Goal: Obtain resource: Obtain resource

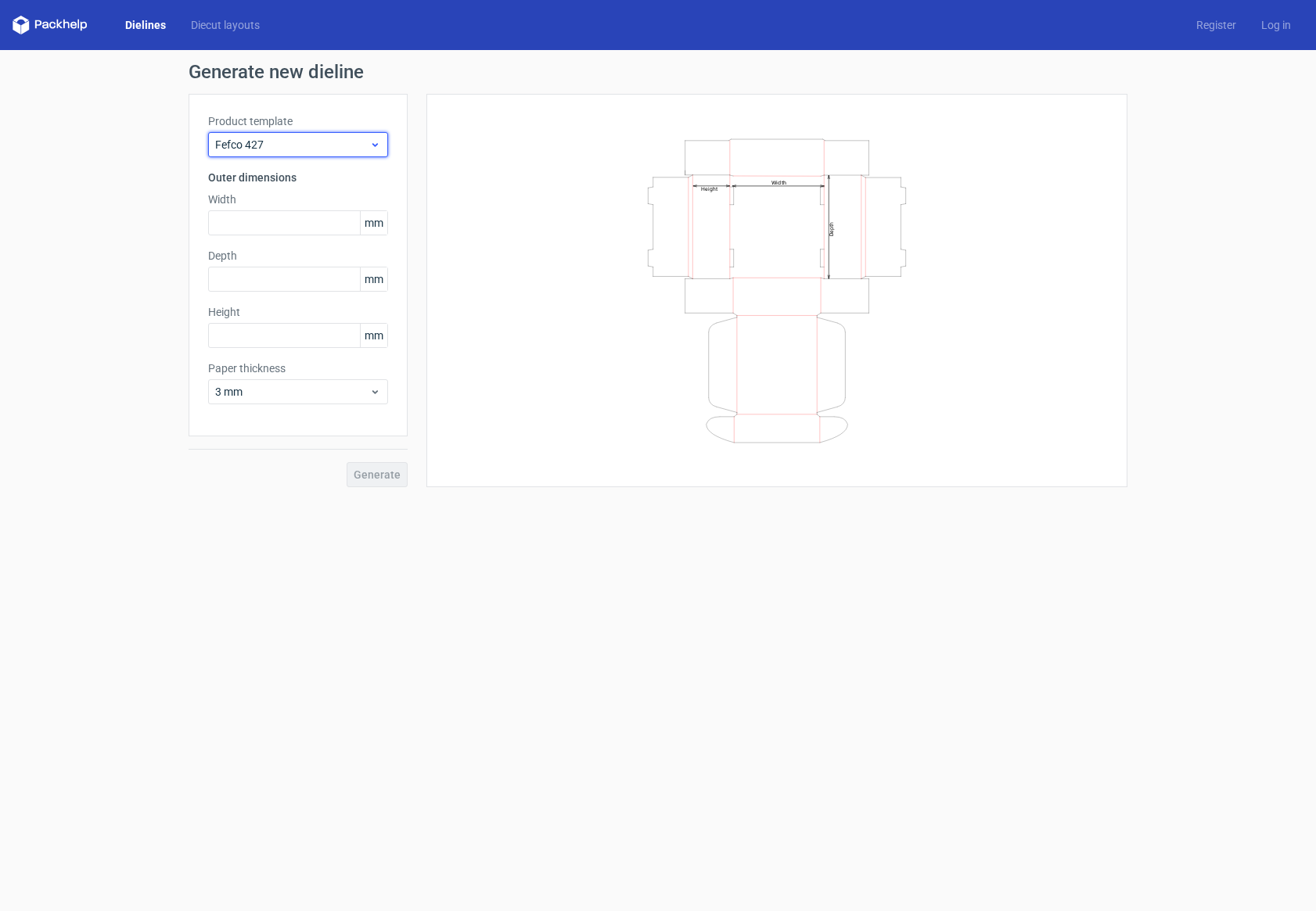
click at [277, 146] on span "Fefco 427" at bounding box center [292, 145] width 154 height 16
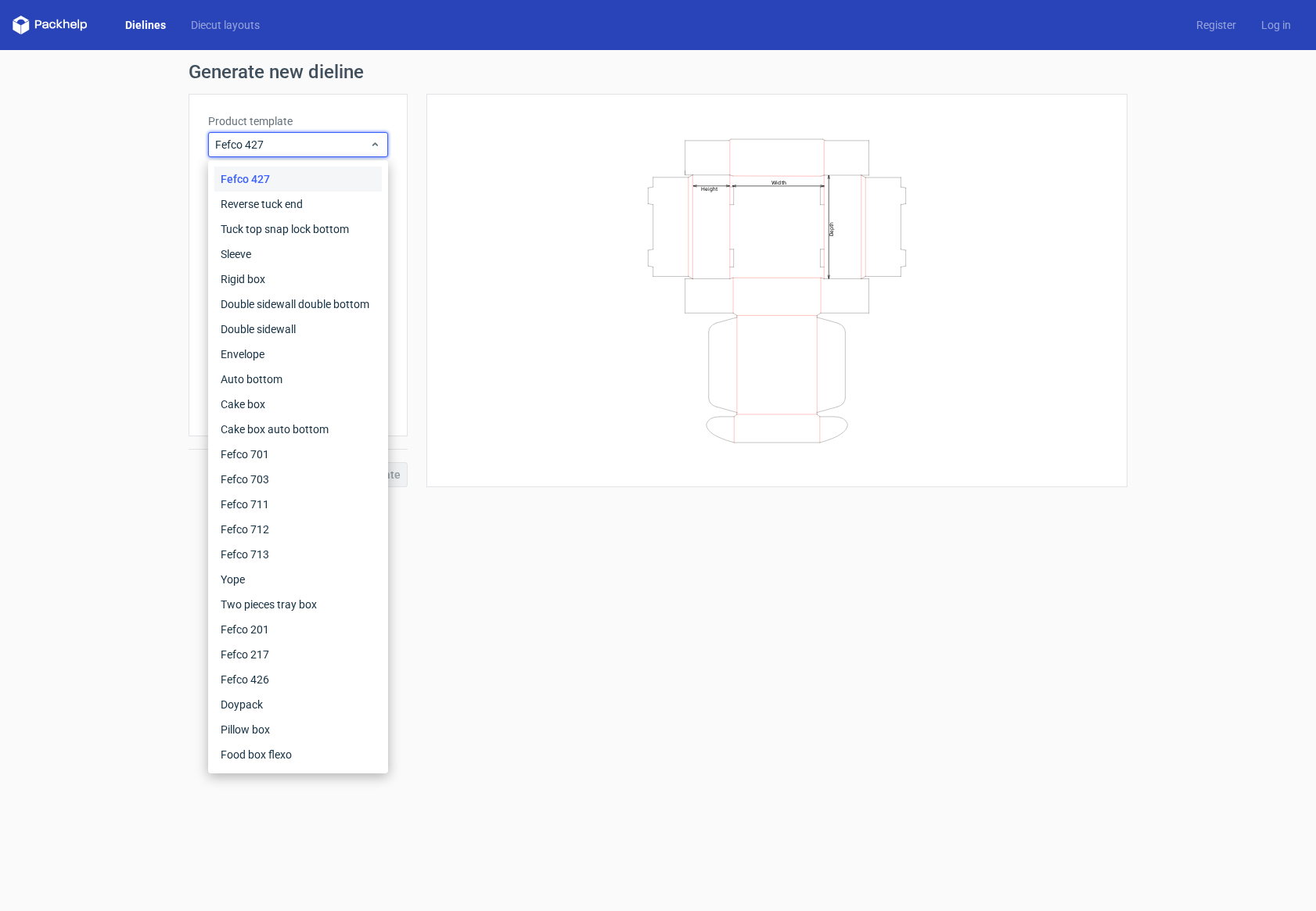
click at [143, 288] on div "Generate new dieline Product template Fefco 427 Outer dimensions Width mm Depth…" at bounding box center [658, 275] width 1316 height 449
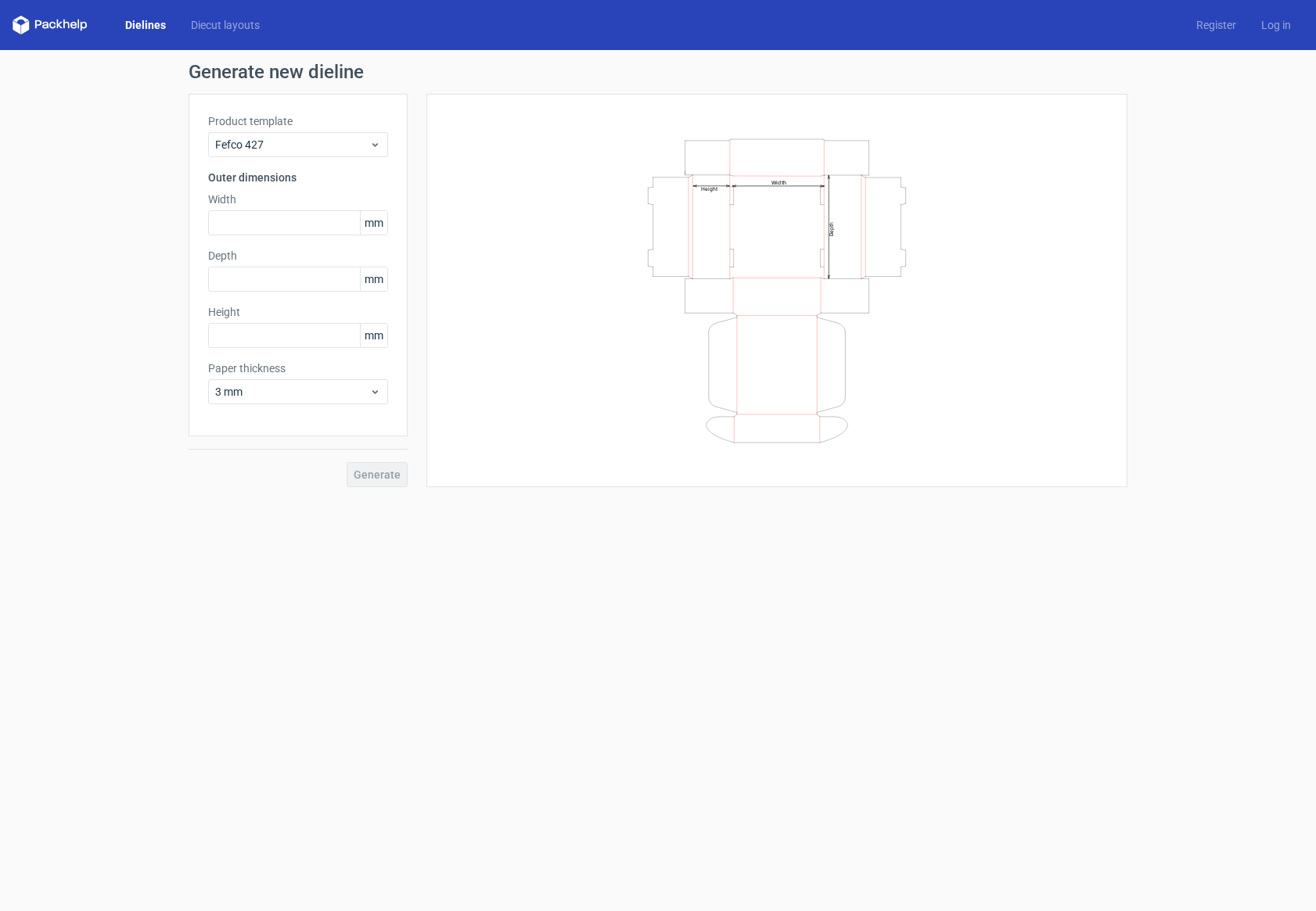
click at [254, 209] on div "Width mm" at bounding box center [298, 213] width 180 height 44
click at [256, 220] on input "text" at bounding box center [298, 223] width 180 height 25
type input "270"
click at [266, 285] on input "text" at bounding box center [298, 279] width 180 height 25
type input "220"
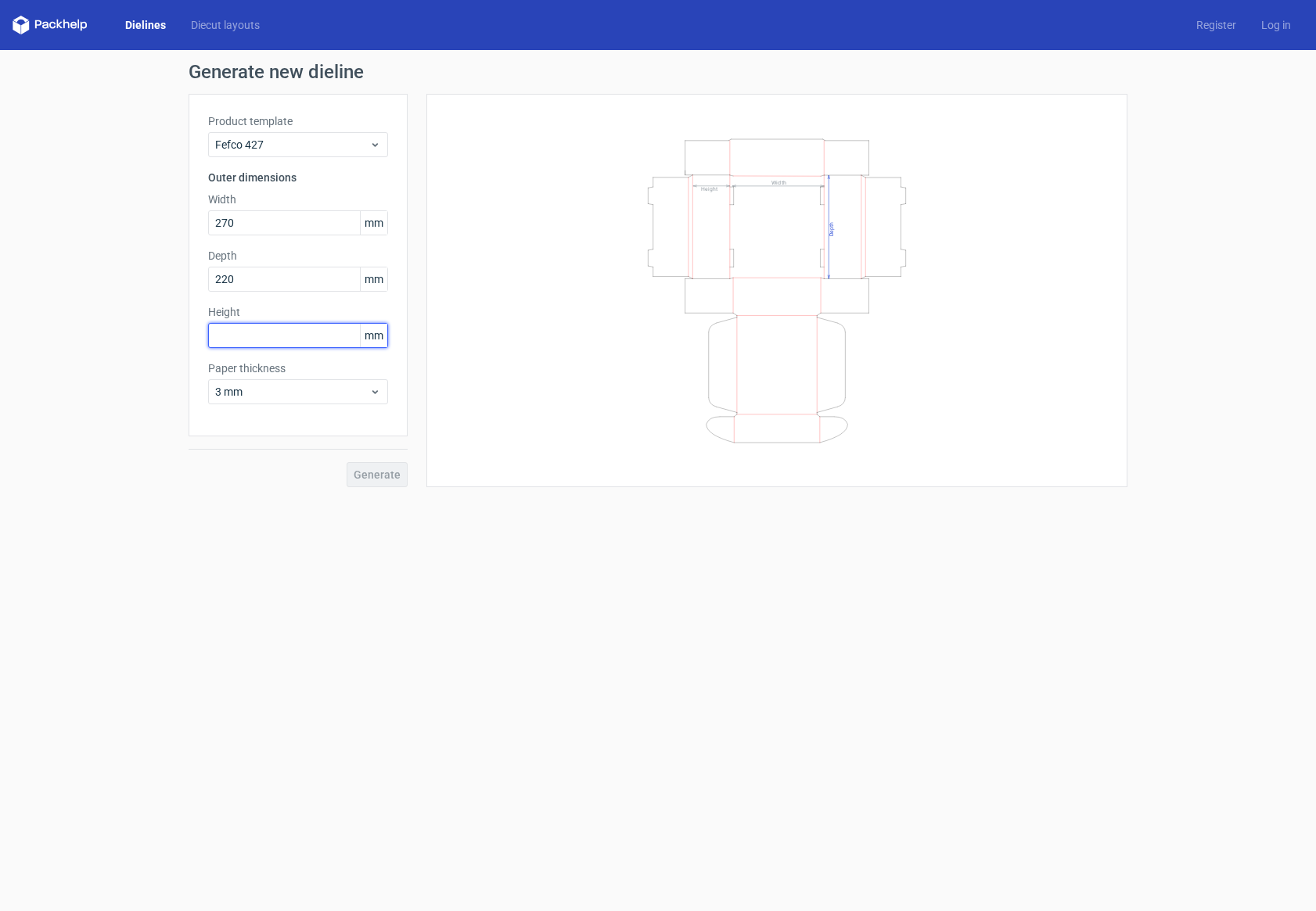
click at [250, 332] on input "text" at bounding box center [298, 335] width 180 height 25
type input "110"
click at [387, 481] on button "Generate" at bounding box center [377, 475] width 61 height 25
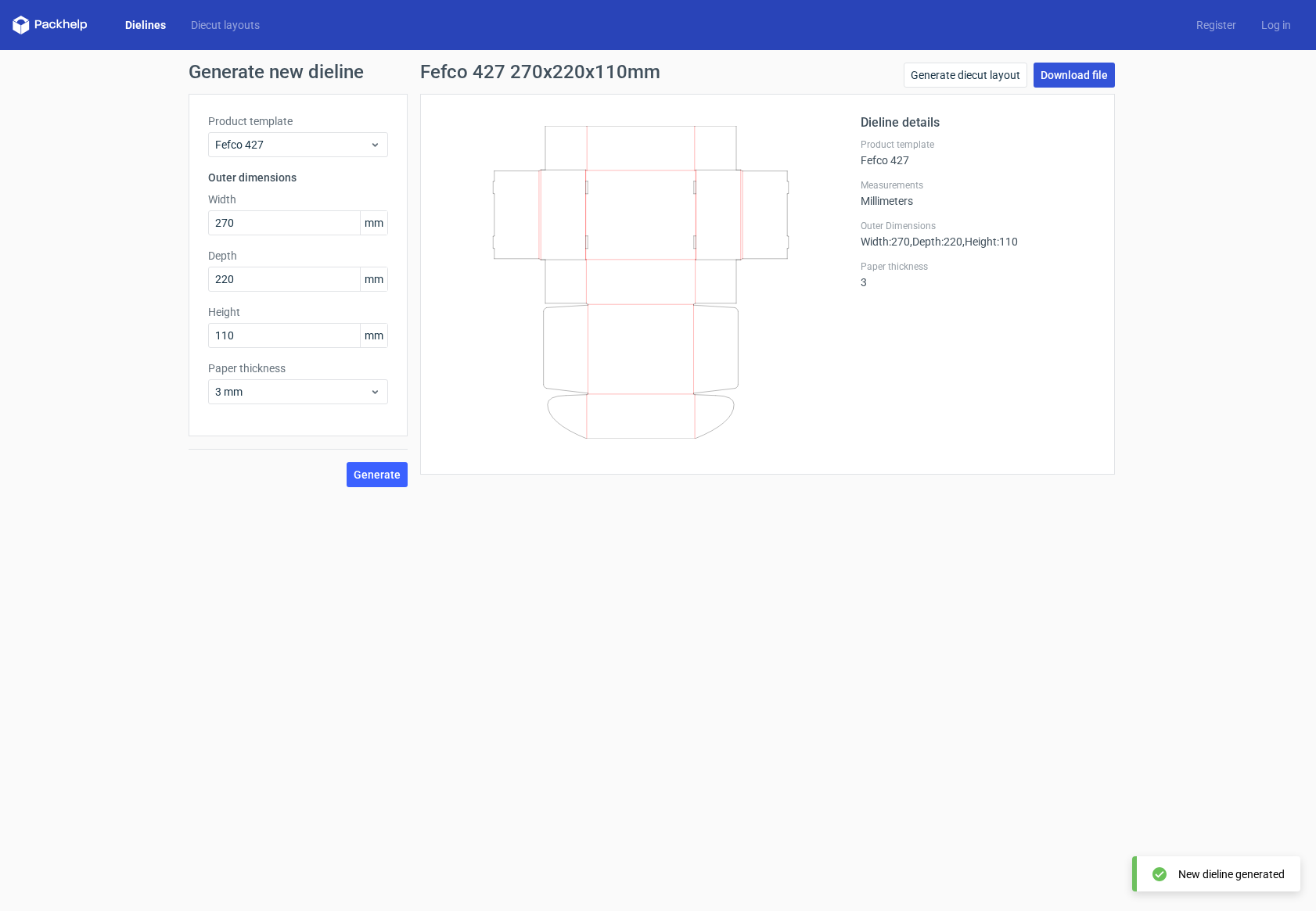
click at [1071, 81] on link "Download file" at bounding box center [1074, 74] width 81 height 25
click at [328, 149] on span "Fefco 427" at bounding box center [292, 145] width 154 height 16
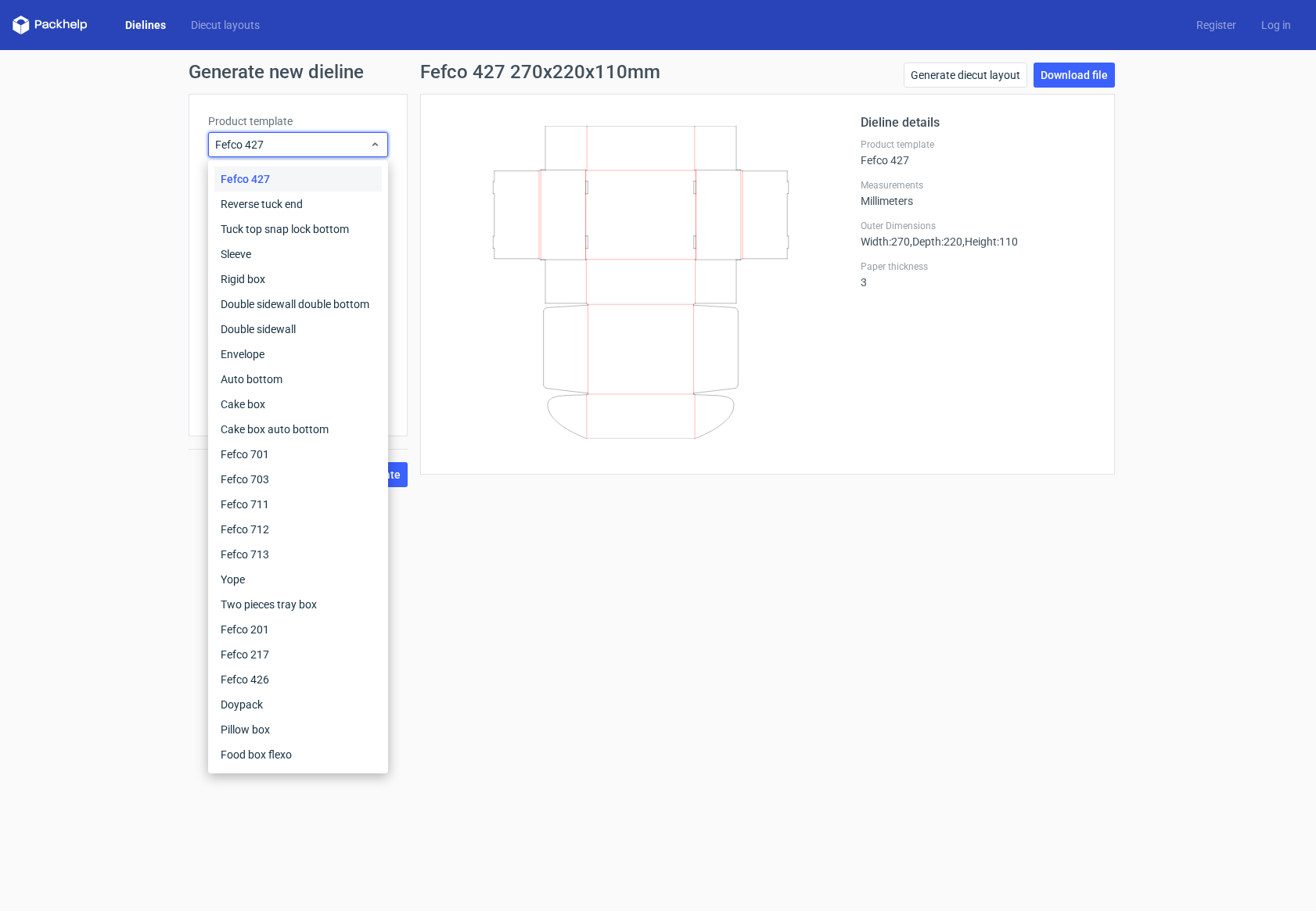
click at [317, 177] on div "Fefco 427" at bounding box center [298, 178] width 167 height 25
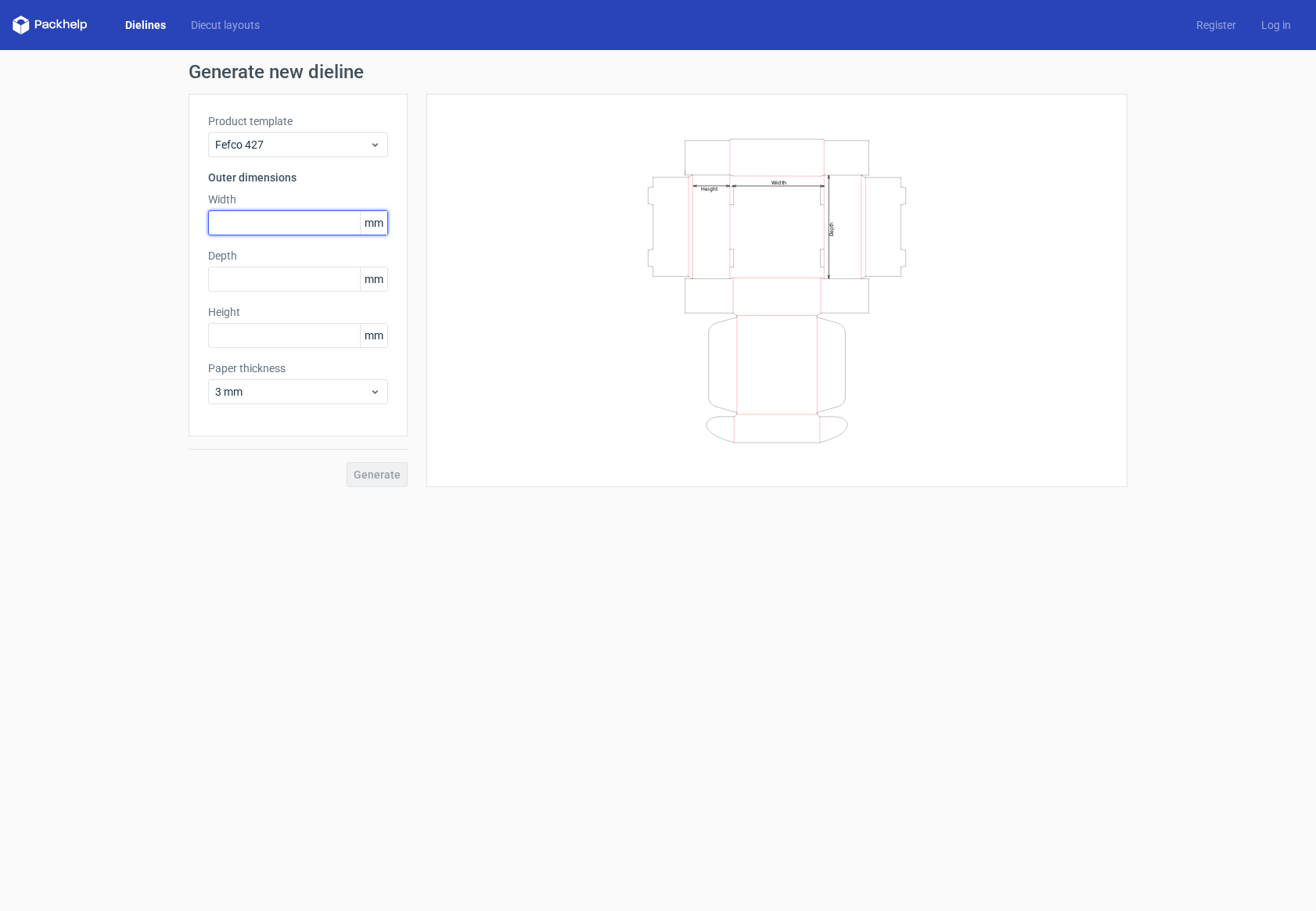
click at [278, 230] on input "text" at bounding box center [298, 223] width 180 height 25
type input "180"
click at [290, 277] on input "text" at bounding box center [298, 279] width 180 height 25
type input "150"
click at [291, 348] on div "Product template Fefco 427 Outer dimensions Width 180 mm Depth 150 mm Height mm…" at bounding box center [298, 265] width 219 height 343
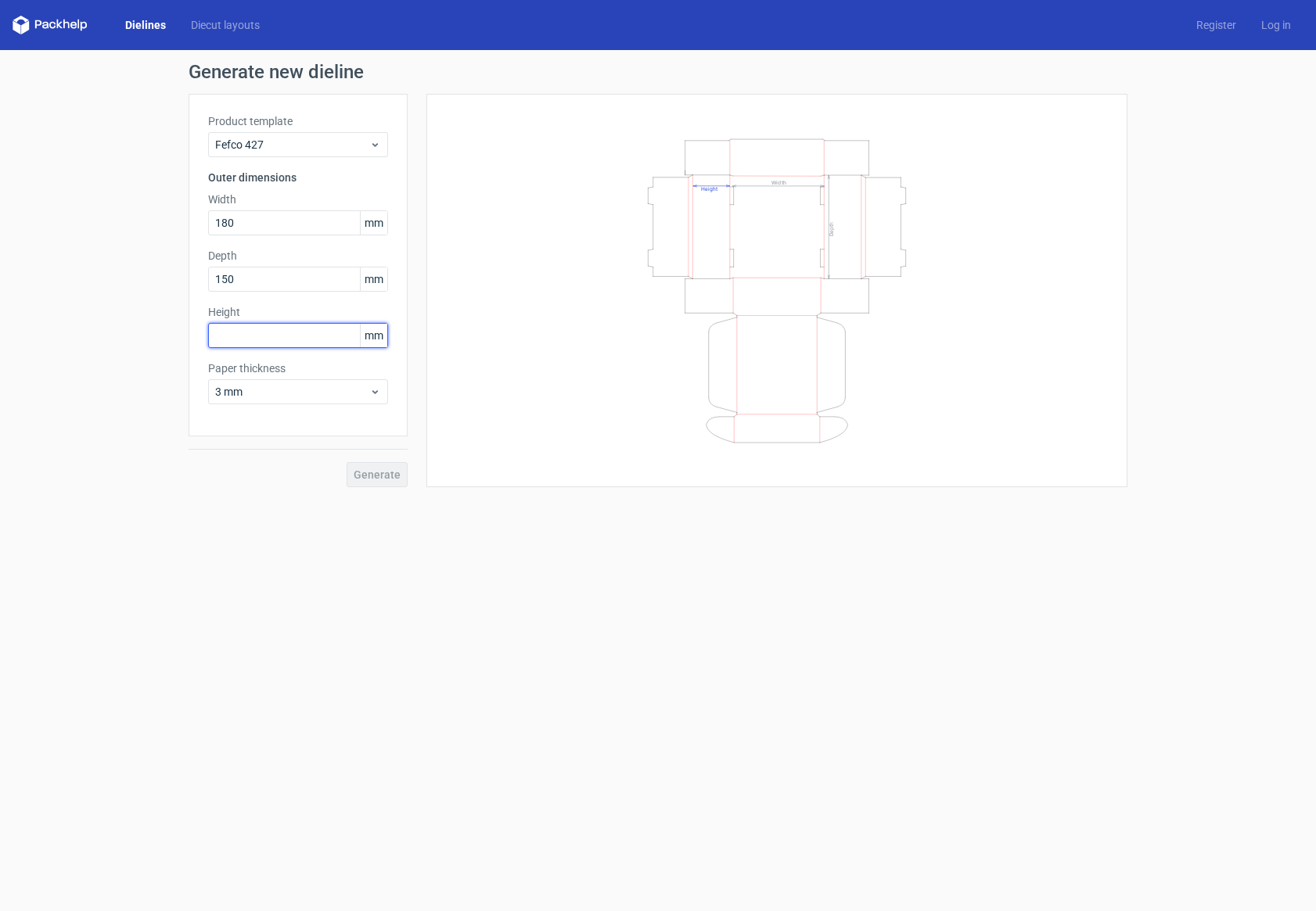
click at [297, 342] on input "text" at bounding box center [298, 335] width 180 height 25
type input "120"
click at [380, 475] on span "Generate" at bounding box center [377, 475] width 47 height 11
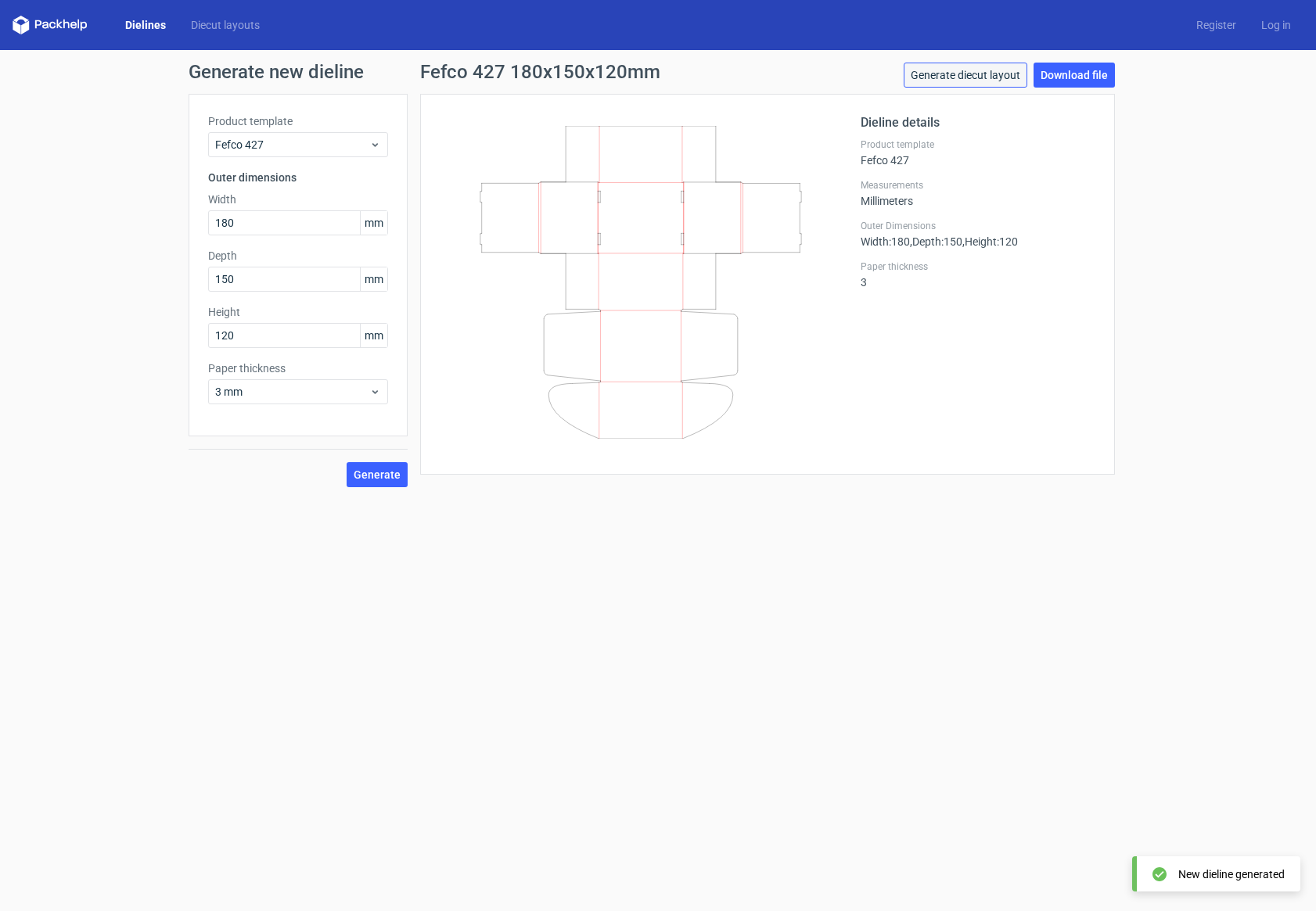
click at [956, 79] on link "Generate diecut layout" at bounding box center [965, 74] width 124 height 25
click at [1070, 80] on link "Download file" at bounding box center [1074, 74] width 81 height 25
click at [739, 307] on icon at bounding box center [640, 281] width 377 height 313
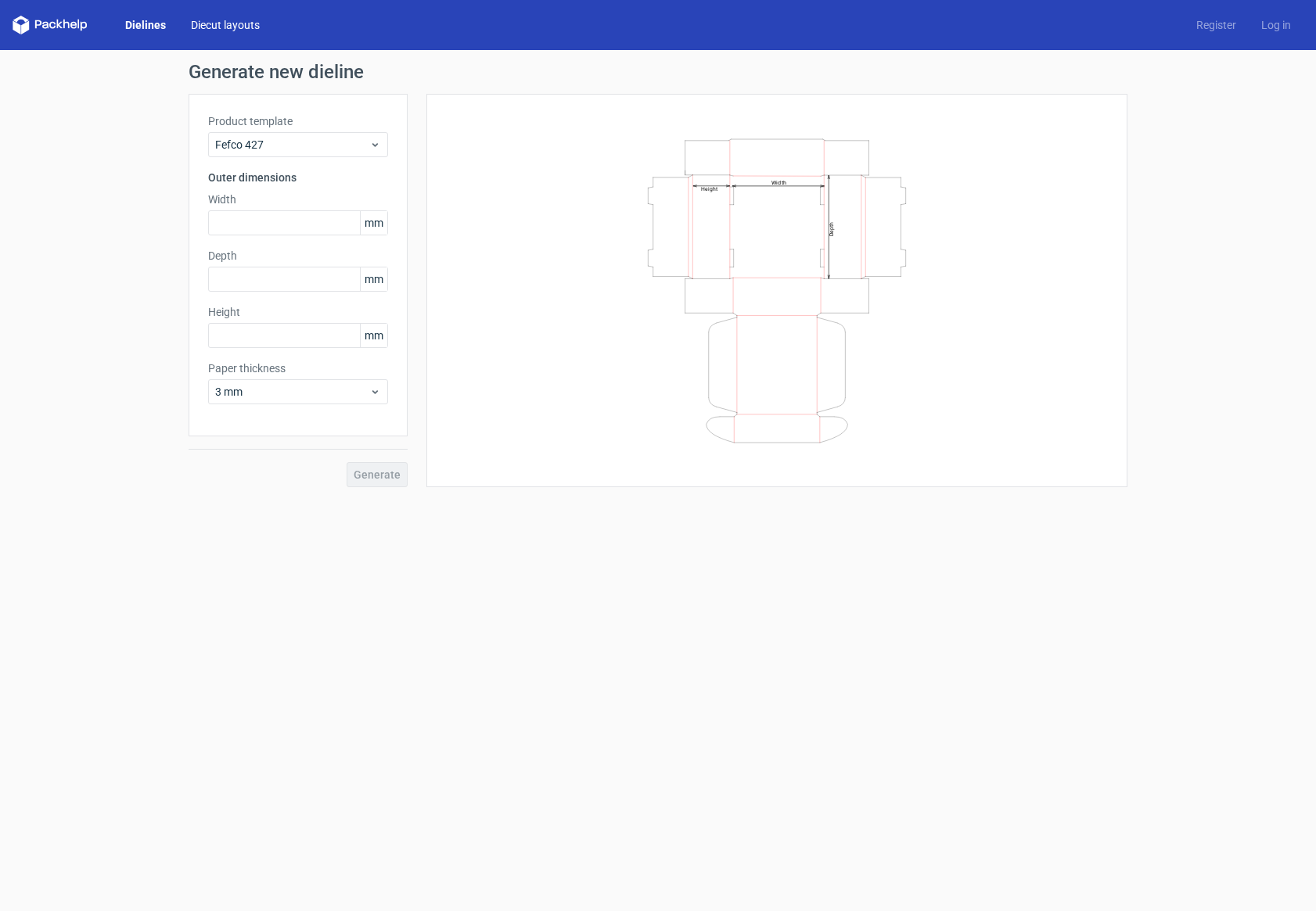
click at [206, 29] on link "Diecut layouts" at bounding box center [225, 25] width 94 height 16
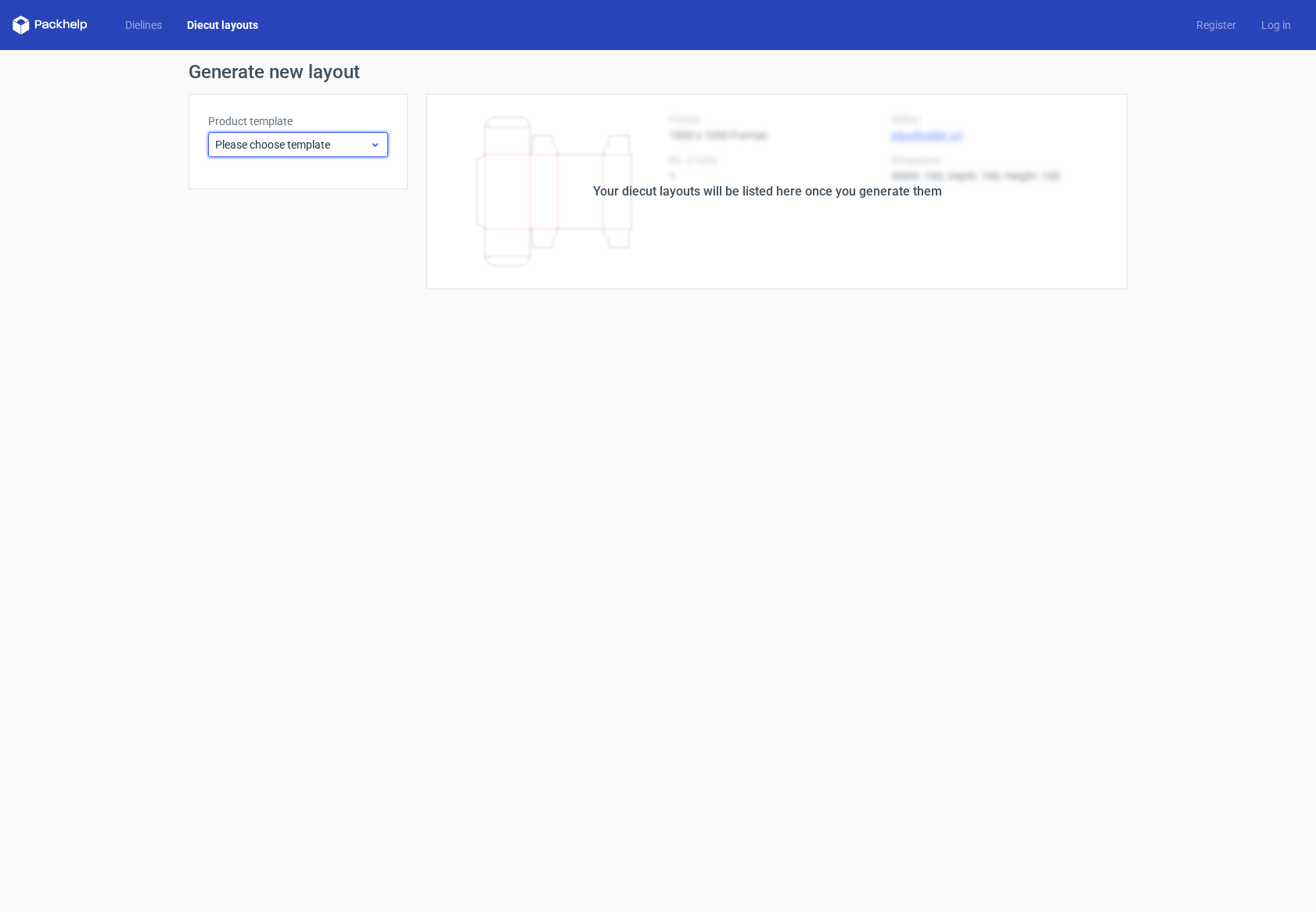
click at [312, 139] on span "Please choose template" at bounding box center [292, 145] width 154 height 16
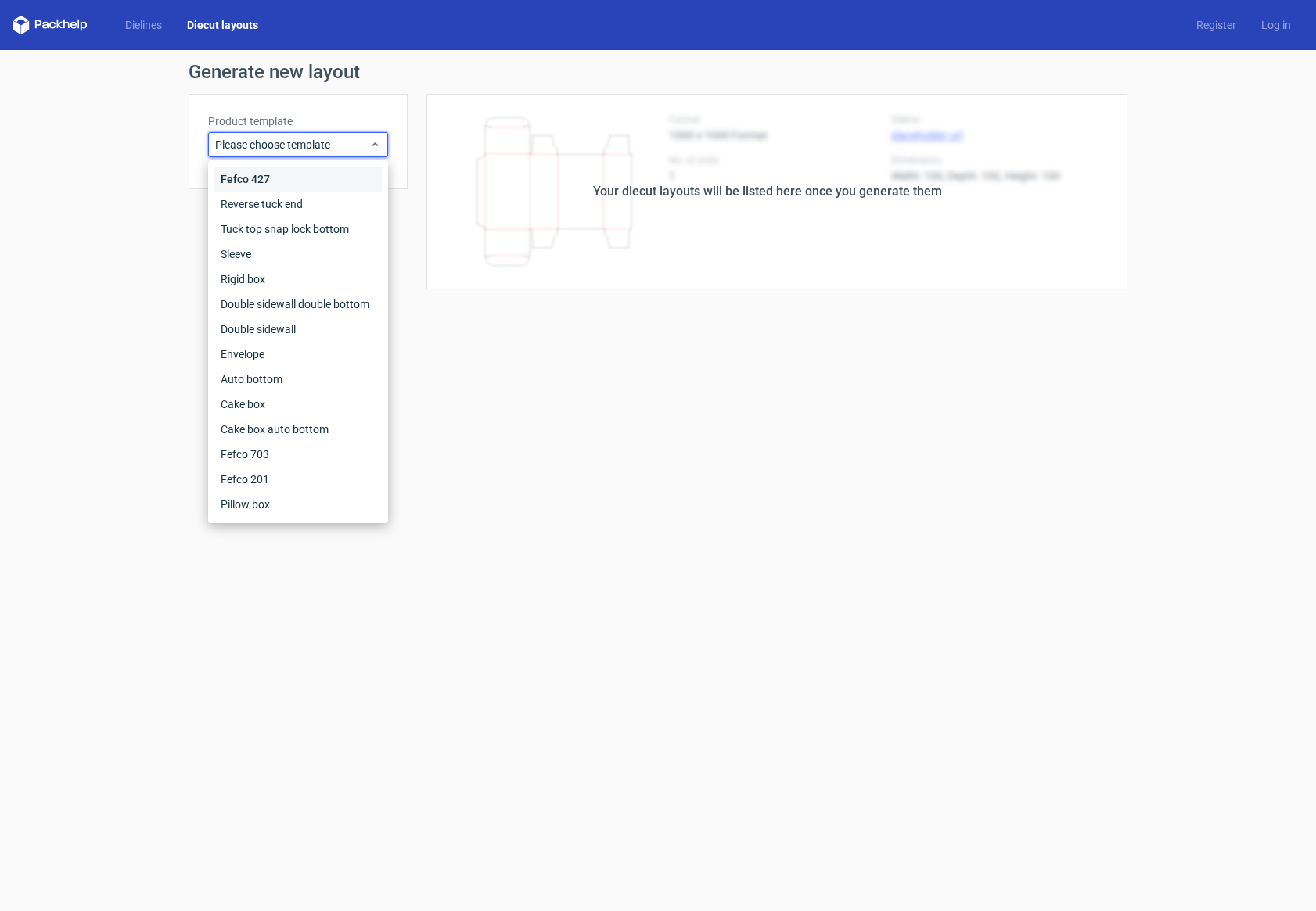
click at [283, 176] on div "Fefco 427" at bounding box center [298, 178] width 167 height 25
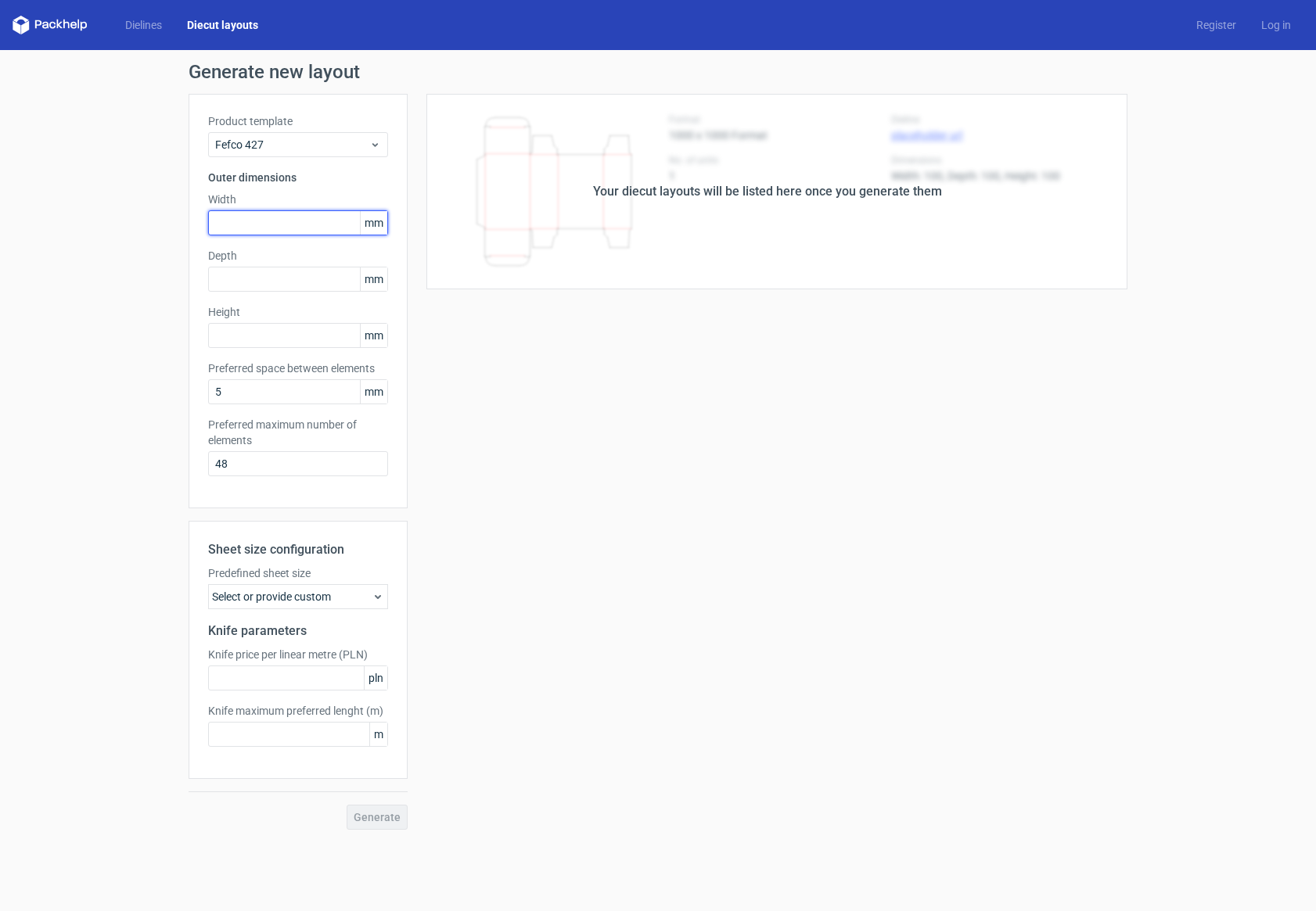
click at [301, 229] on input "text" at bounding box center [298, 223] width 180 height 25
type input "180"
click at [256, 284] on input "text" at bounding box center [298, 279] width 180 height 25
type input "150"
click at [267, 332] on input "text" at bounding box center [298, 335] width 180 height 25
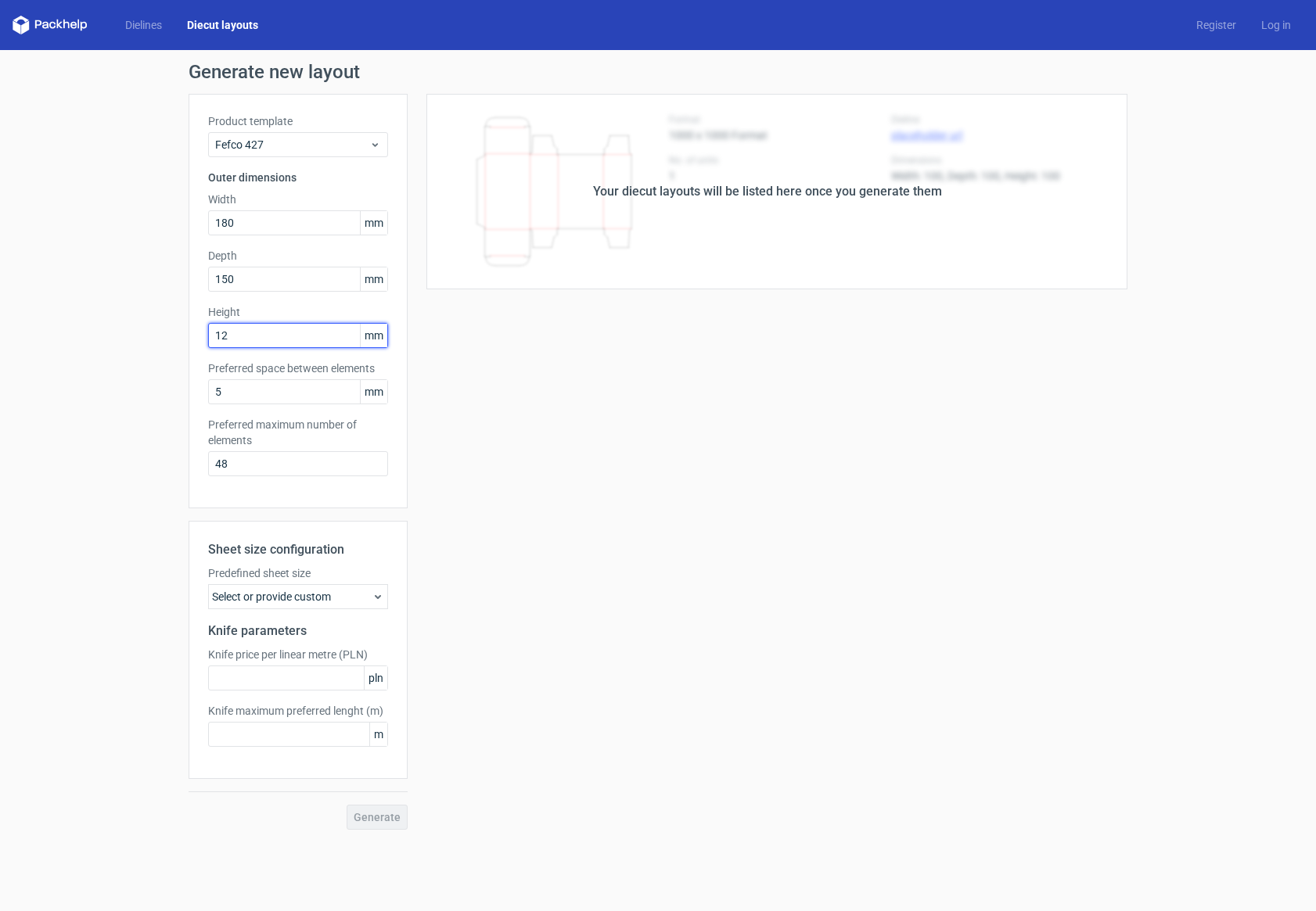
type input "120"
click at [271, 594] on div "Select or provide custom" at bounding box center [298, 597] width 180 height 25
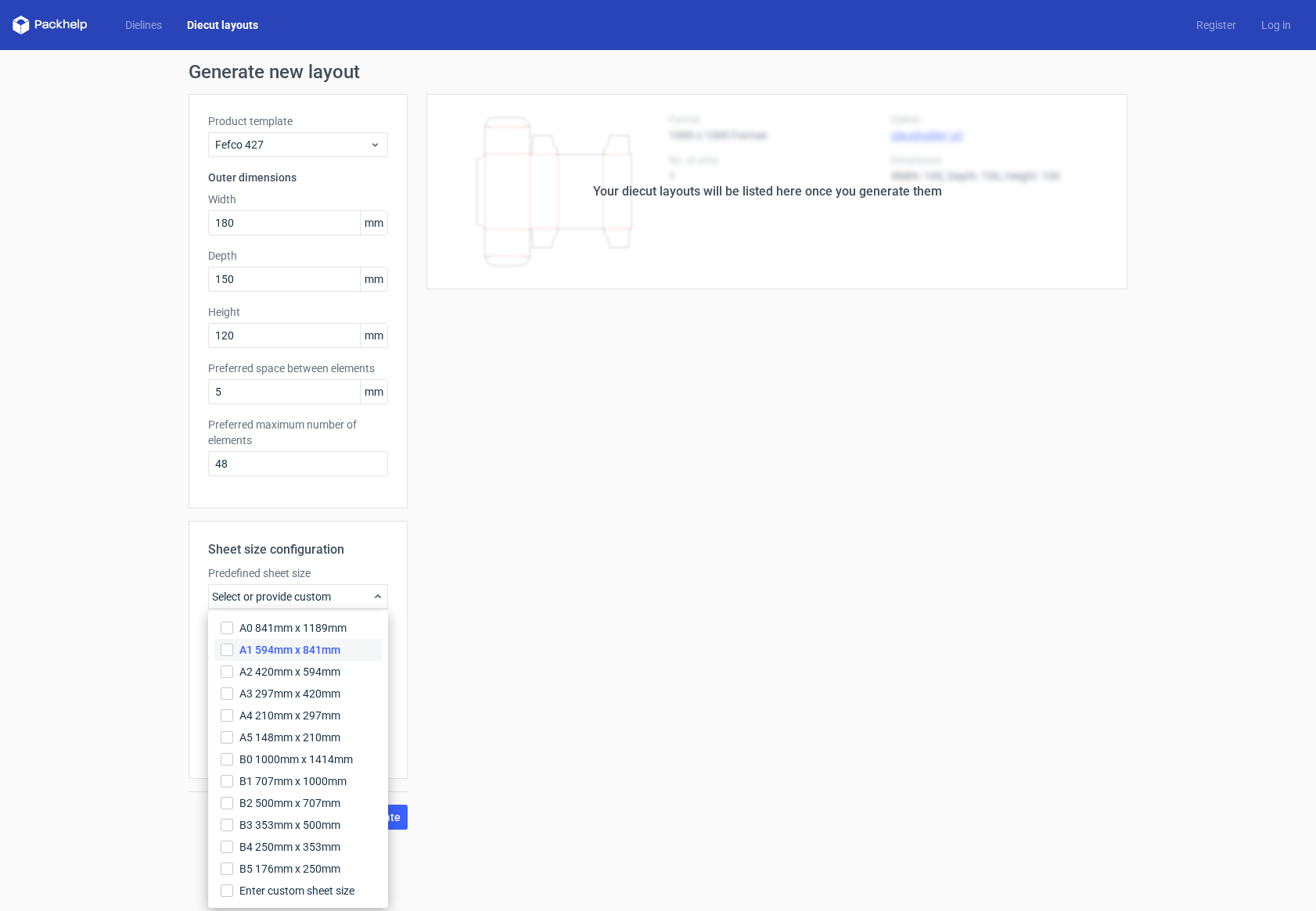
click at [266, 649] on span "A1 594mm x 841mm" at bounding box center [289, 650] width 101 height 16
click at [233, 649] on input "A1 594mm x 841mm" at bounding box center [227, 649] width 12 height 12
click at [438, 797] on div "Your diecut layouts will be listed here once you generate them Height Depth Wid…" at bounding box center [768, 462] width 720 height 736
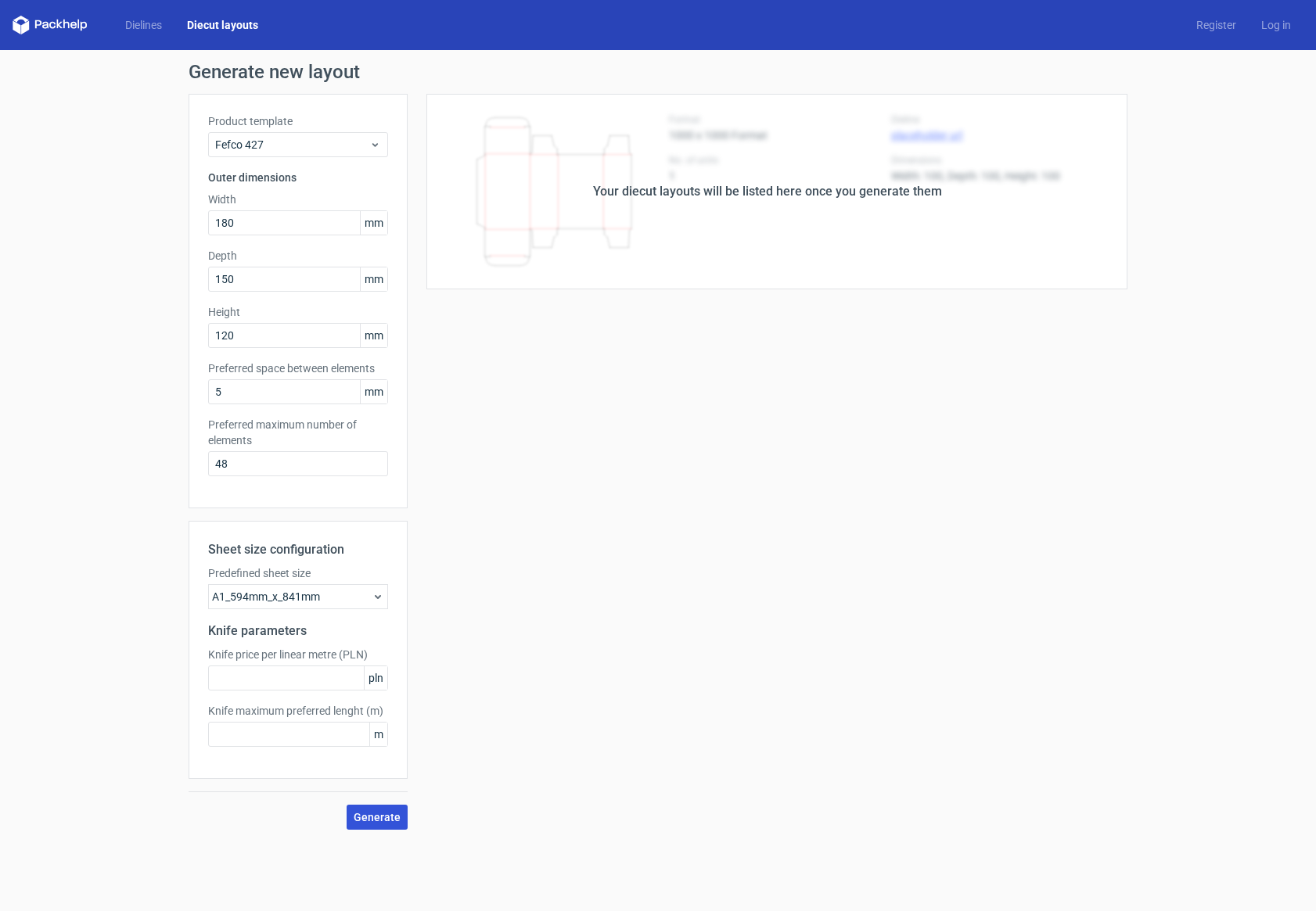
click at [400, 813] on button "Generate" at bounding box center [377, 817] width 61 height 25
click at [304, 592] on div "A1_594mm_x_841mm" at bounding box center [298, 597] width 180 height 25
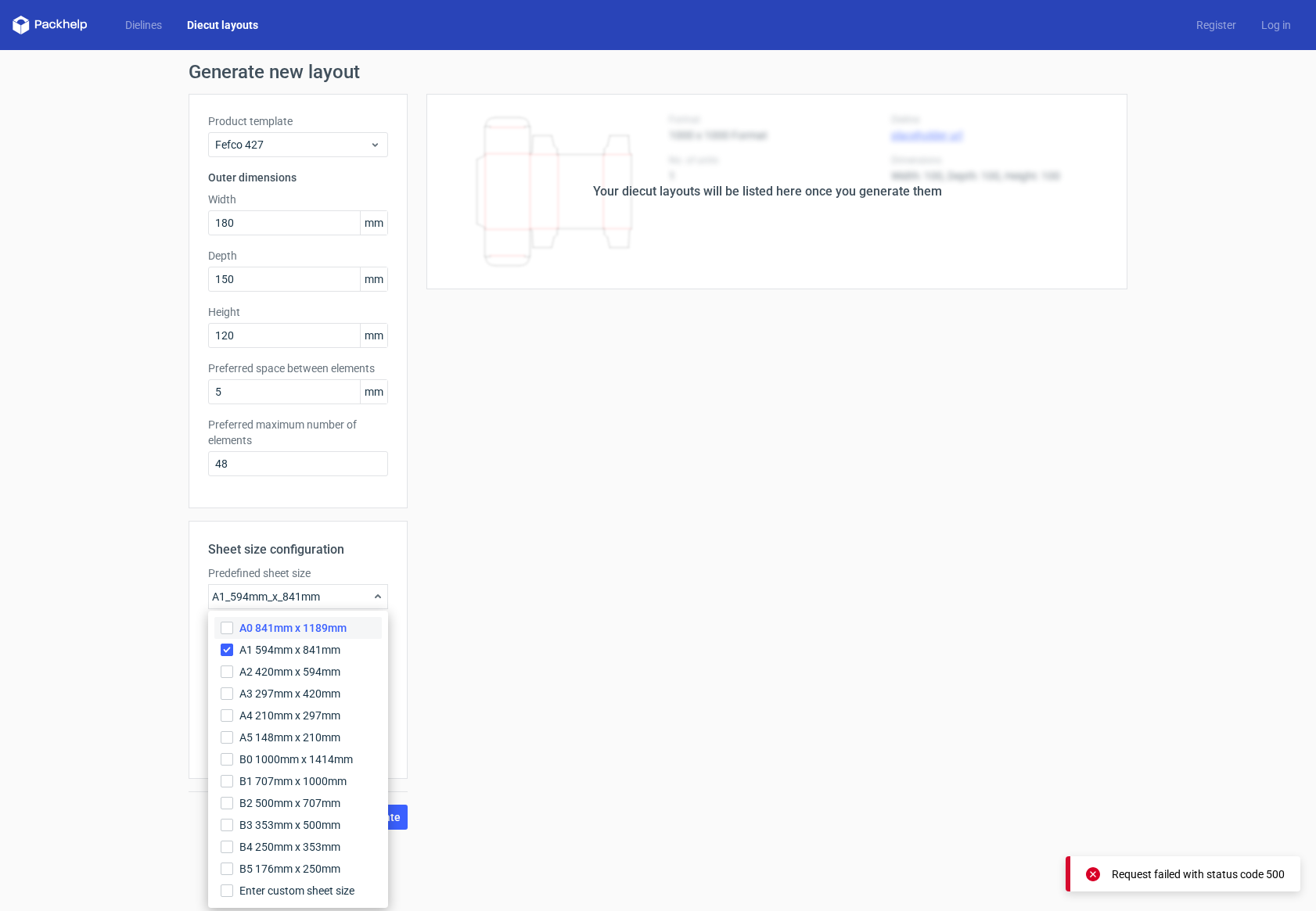
click at [288, 626] on span "A0 841mm x 1189mm" at bounding box center [293, 628] width 107 height 16
click at [233, 626] on input "A0 841mm x 1189mm" at bounding box center [227, 628] width 12 height 12
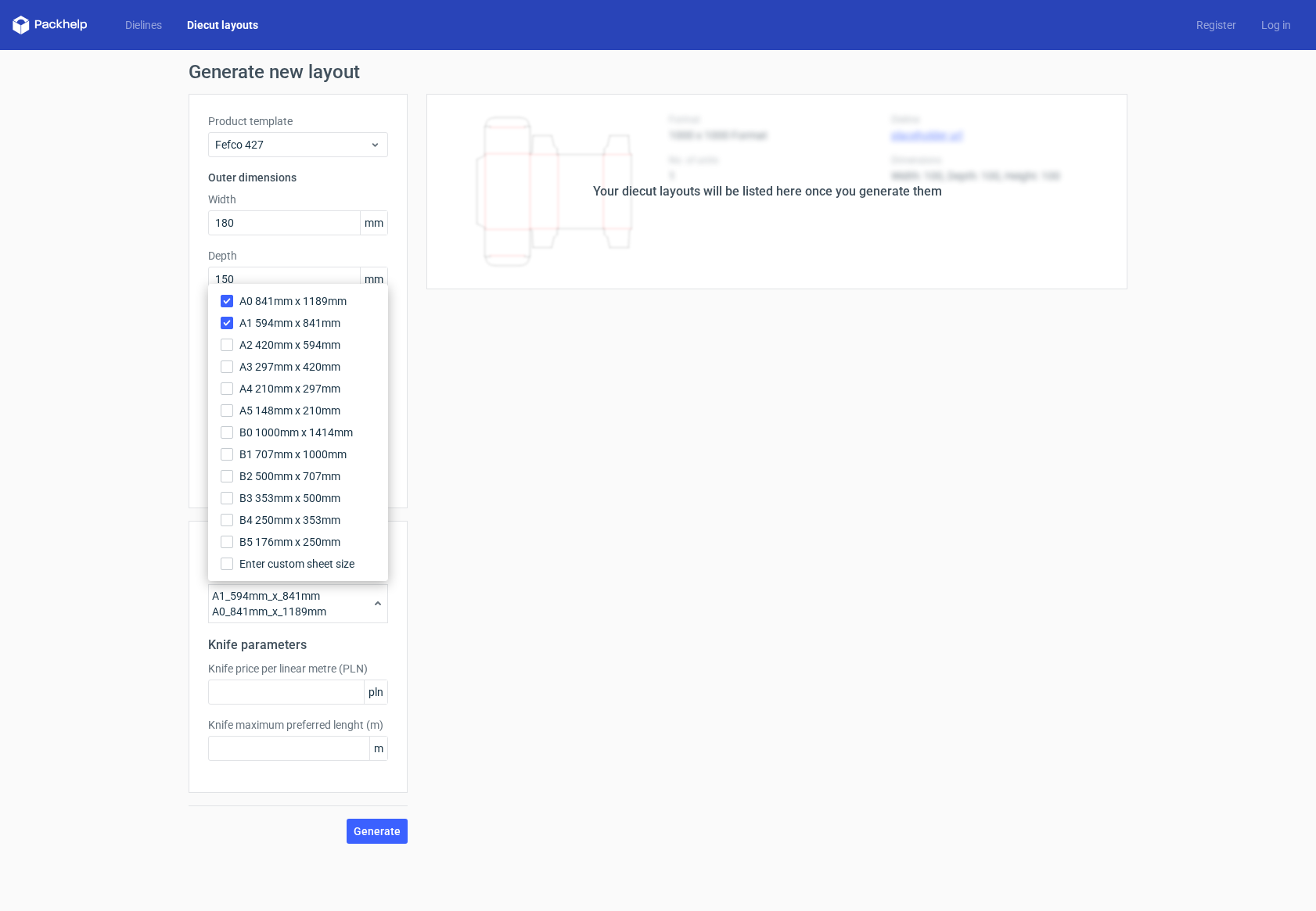
click at [229, 315] on label "A1 594mm x 841mm" at bounding box center [298, 322] width 167 height 22
click at [229, 317] on input "A1 594mm x 841mm" at bounding box center [227, 323] width 12 height 12
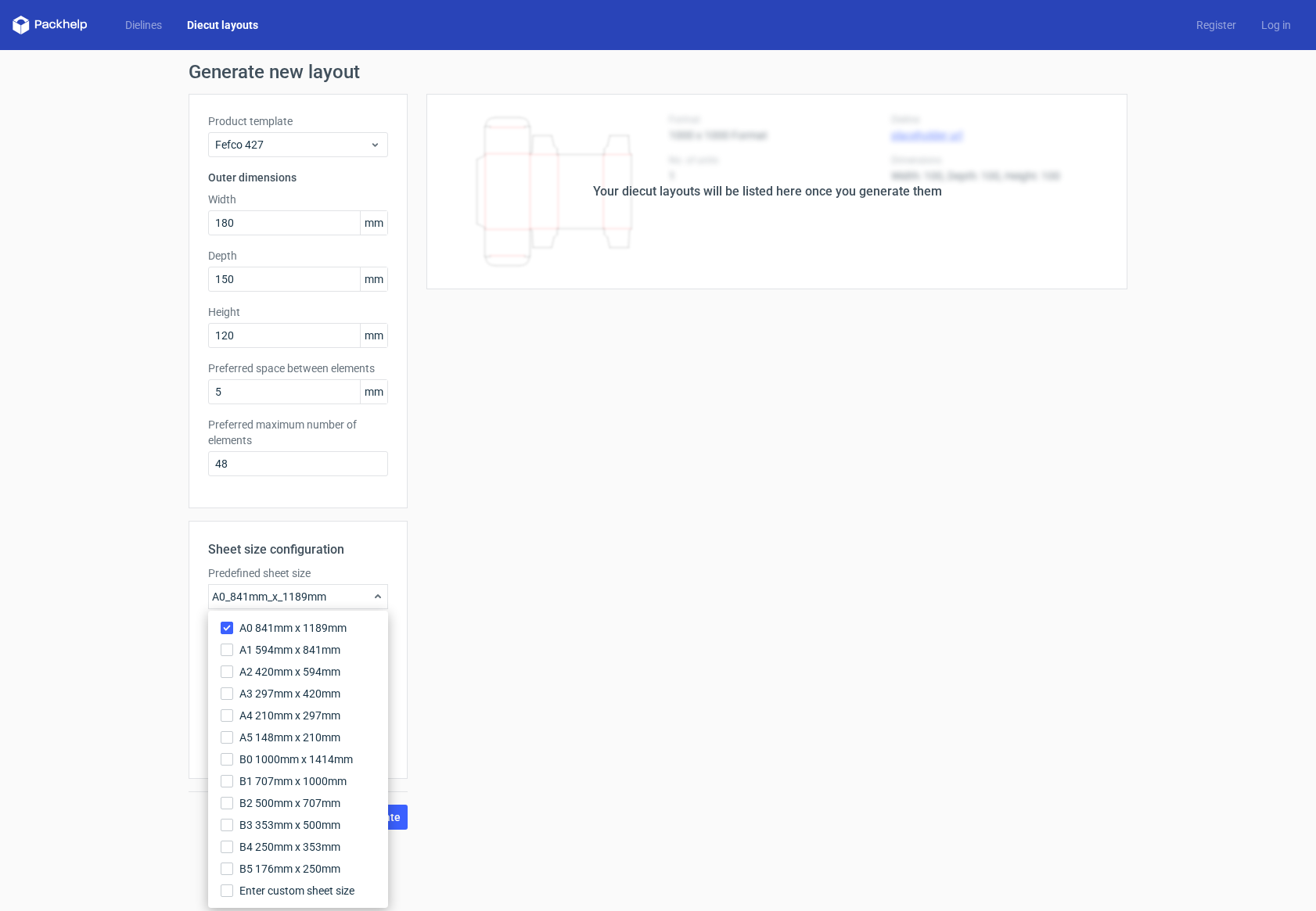
click at [227, 617] on div "A0 841mm x 1189mm A1 594mm x 841mm A2 420mm x 594mm A3 297mm x 420mm A4 210mm x…" at bounding box center [298, 759] width 180 height 297
click at [234, 627] on label "A0 841mm x 1189mm" at bounding box center [298, 628] width 167 height 22
click at [233, 627] on input "A0 841mm x 1189mm" at bounding box center [227, 628] width 12 height 12
click at [454, 722] on div "Your diecut layouts will be listed here once you generate them Height Depth Wid…" at bounding box center [768, 462] width 720 height 736
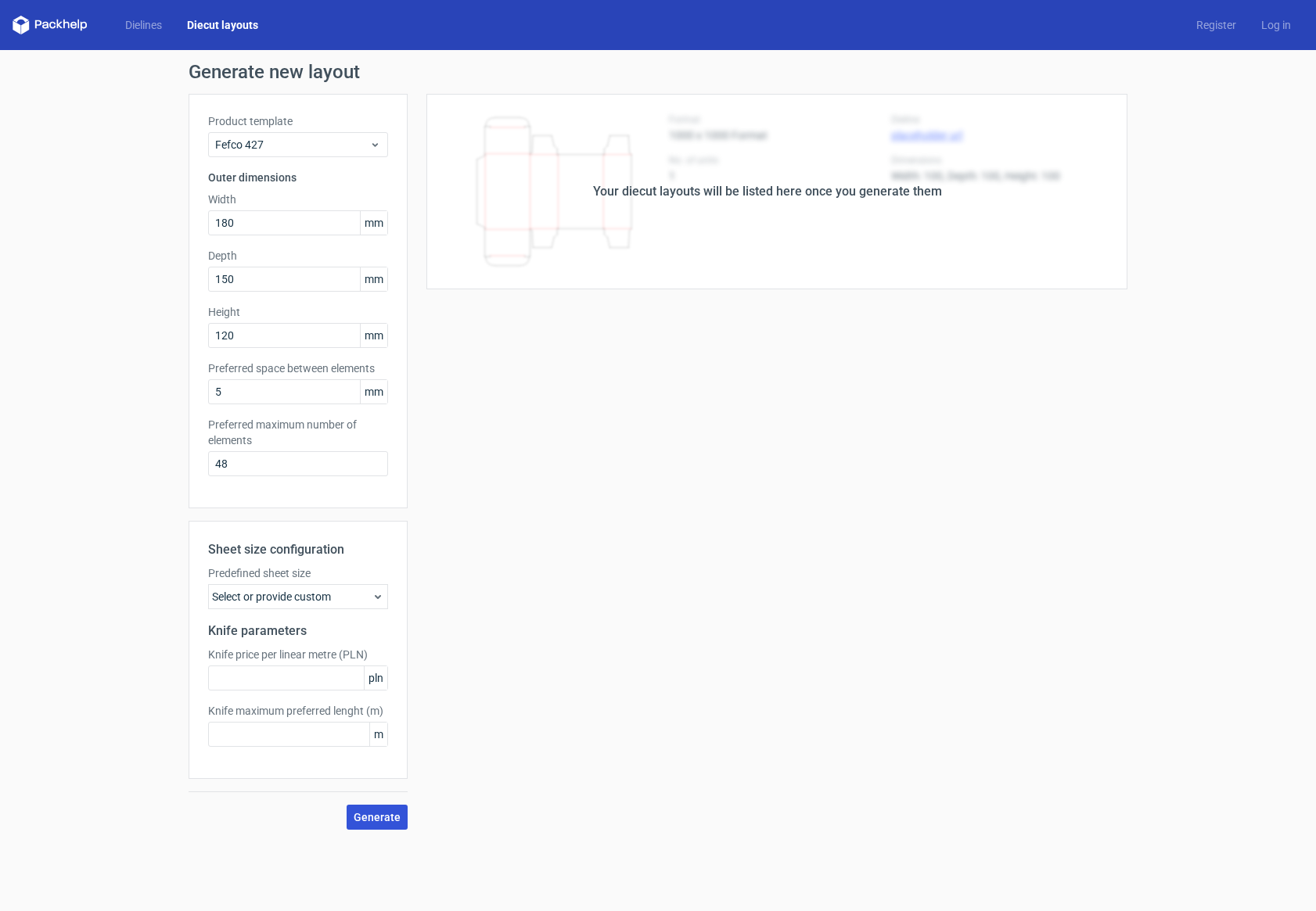
click at [375, 825] on button "Generate" at bounding box center [377, 817] width 61 height 25
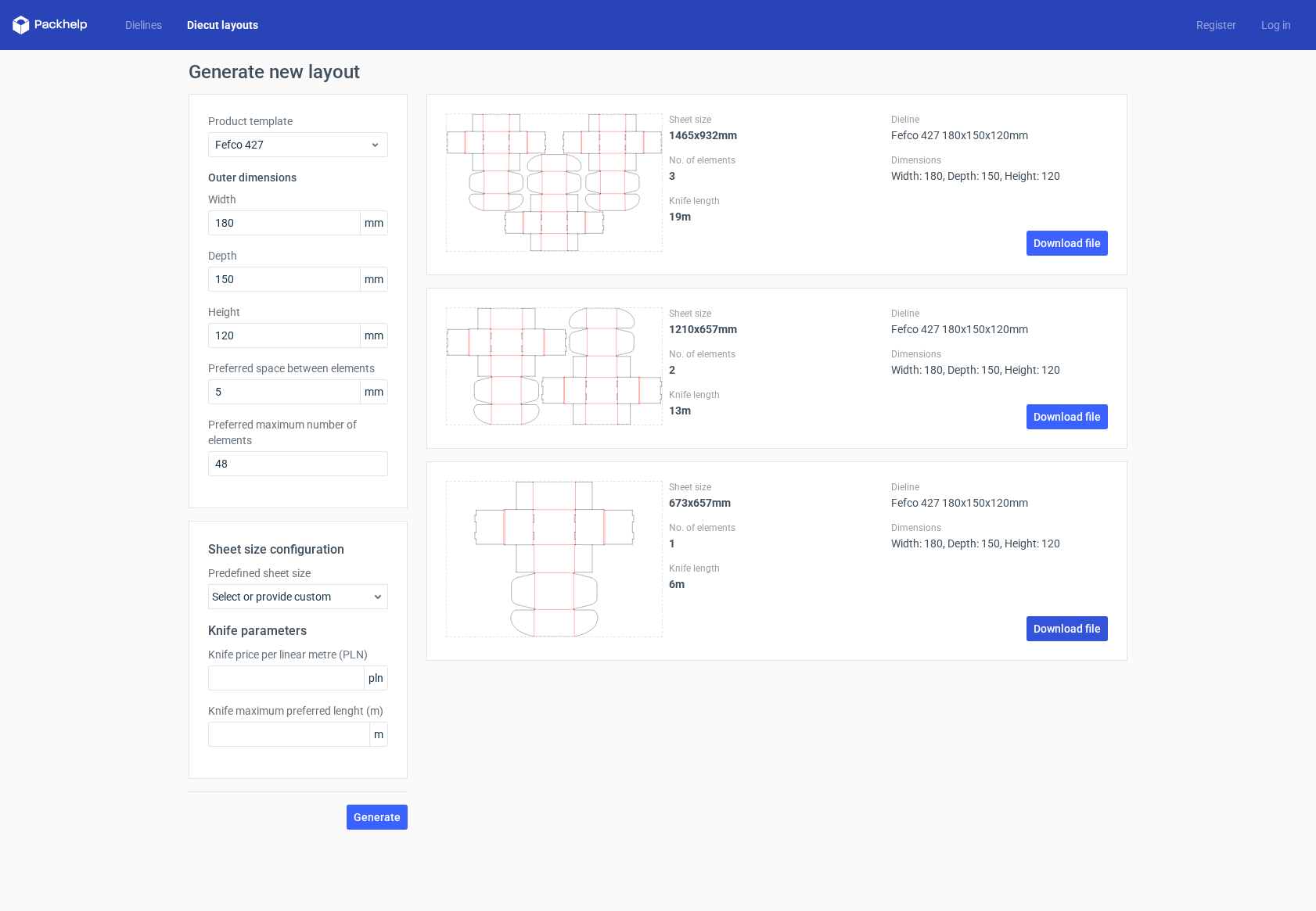
click at [1083, 621] on link "Download file" at bounding box center [1067, 629] width 81 height 25
drag, startPoint x: 242, startPoint y: 220, endPoint x: 139, endPoint y: 207, distance: 103.8
click at [145, 207] on div "Generate new layout Product template Fefco 427 Outer dimensions Width 180 mm De…" at bounding box center [658, 446] width 1316 height 792
type input "270"
drag, startPoint x: 288, startPoint y: 291, endPoint x: 230, endPoint y: 274, distance: 60.4
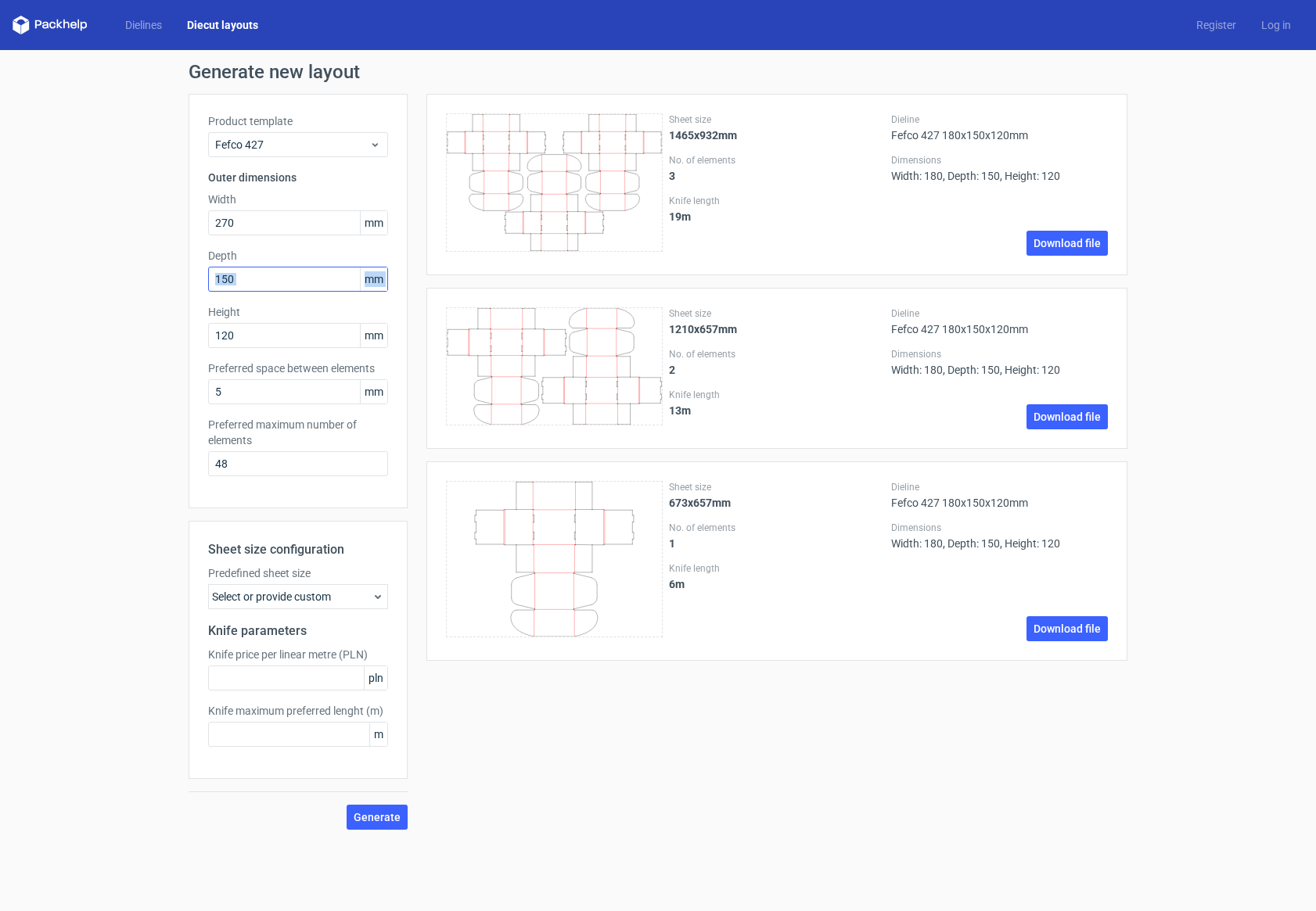
click at [233, 275] on div "Product template Fefco 427 Outer dimensions Width 270 mm Depth 150 mm Height 12…" at bounding box center [298, 300] width 219 height 415
drag, startPoint x: 247, startPoint y: 280, endPoint x: 203, endPoint y: 275, distance: 44.3
click at [203, 275] on div "Product template Fefco 427 Outer dimensions Width 270 mm Depth 150 mm Height 12…" at bounding box center [298, 300] width 219 height 415
type input "220"
drag, startPoint x: 252, startPoint y: 324, endPoint x: 302, endPoint y: 352, distance: 57.3
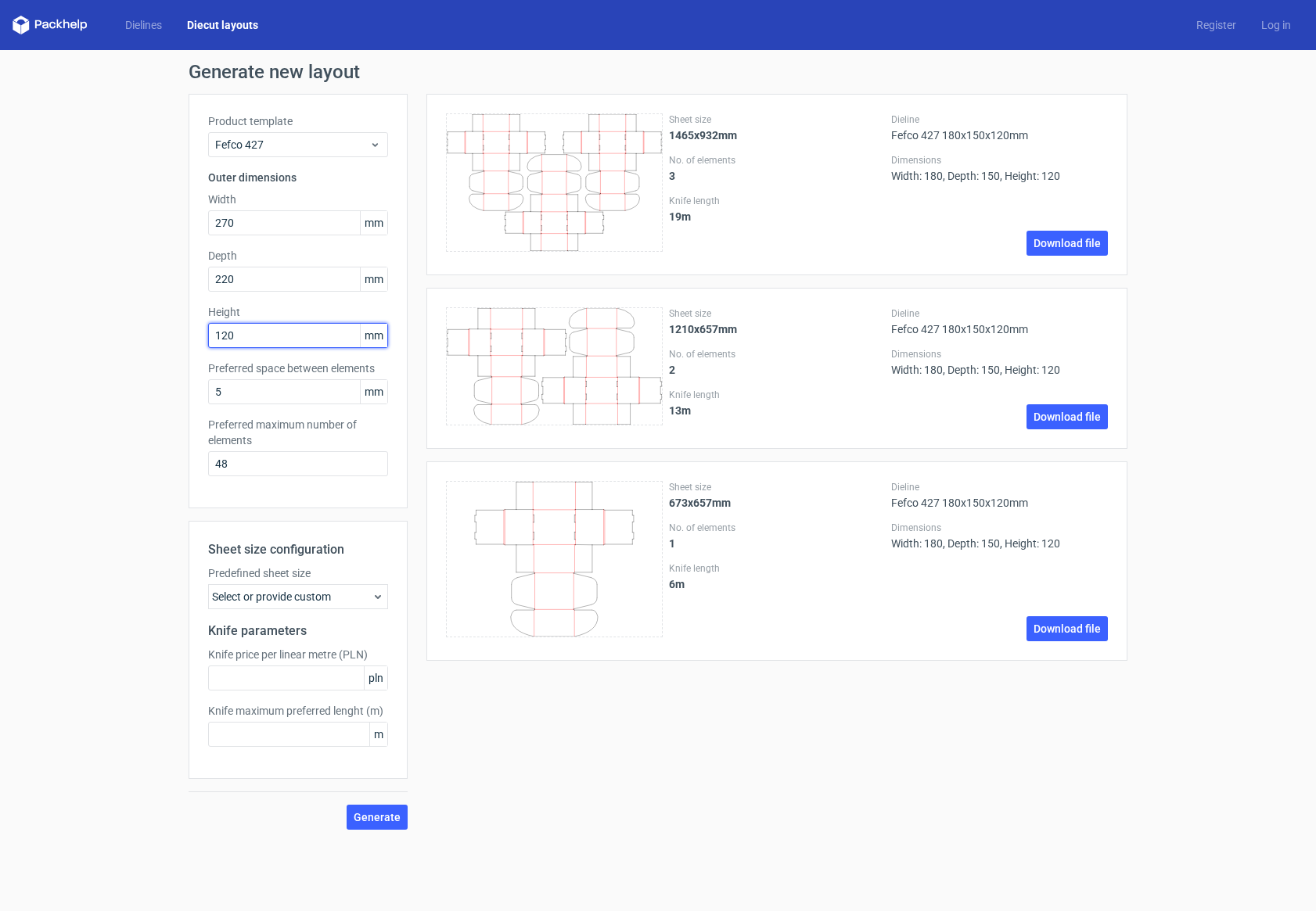
click at [164, 334] on div "Generate new layout Product template Fefco 427 Outer dimensions Width 270 mm De…" at bounding box center [658, 446] width 1316 height 792
drag, startPoint x: 234, startPoint y: 340, endPoint x: 130, endPoint y: 340, distance: 104.0
click at [133, 340] on div "Generate new layout Product template Fefco 427 Outer dimensions Width 270 mm De…" at bounding box center [658, 446] width 1316 height 792
type input "110"
click at [387, 821] on span "Generate" at bounding box center [377, 817] width 47 height 11
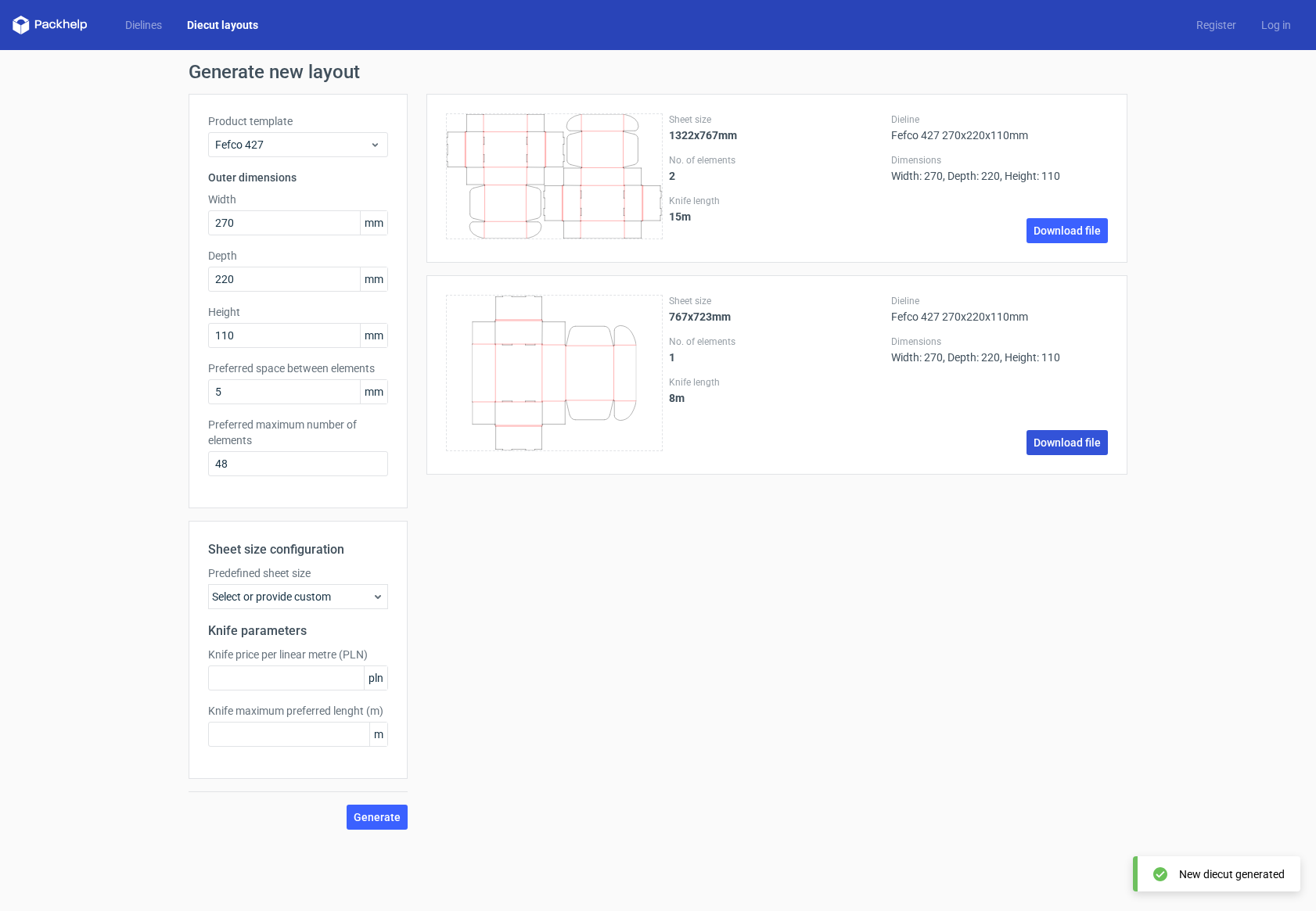
click at [1069, 445] on link "Download file" at bounding box center [1067, 443] width 81 height 25
